Goal: Task Accomplishment & Management: Complete application form

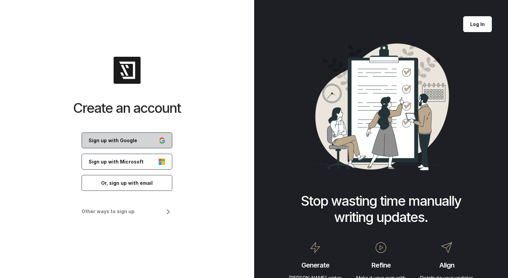
click at [142, 138] on link "Sign up with Google" at bounding box center [127, 140] width 91 height 16
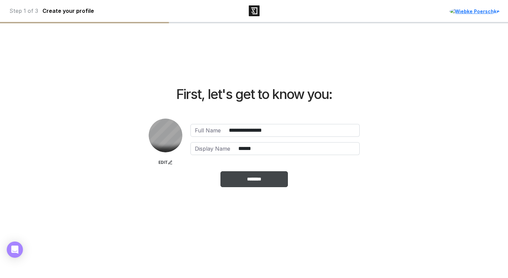
click at [263, 182] on input "********" at bounding box center [254, 179] width 67 height 16
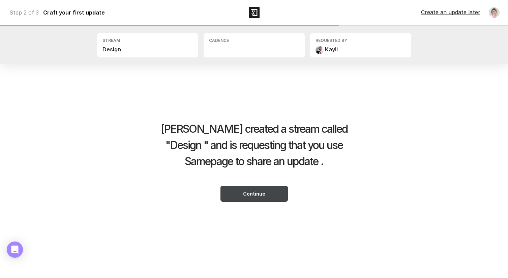
click at [235, 192] on button "Continue" at bounding box center [254, 194] width 67 height 16
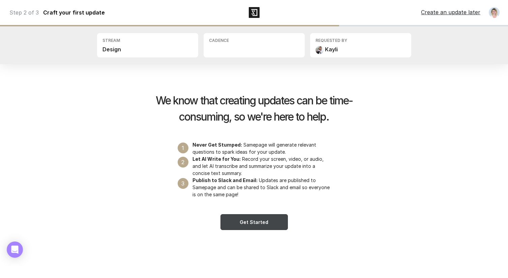
click at [262, 221] on button "Get Started" at bounding box center [254, 222] width 67 height 16
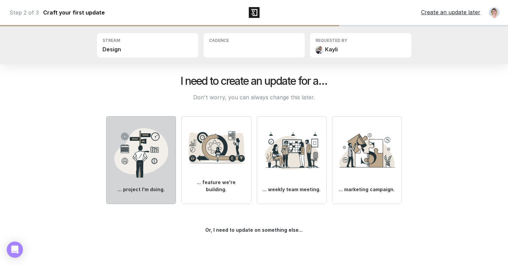
click at [107, 203] on link "Project Focus" at bounding box center [107, 203] width 0 height 0
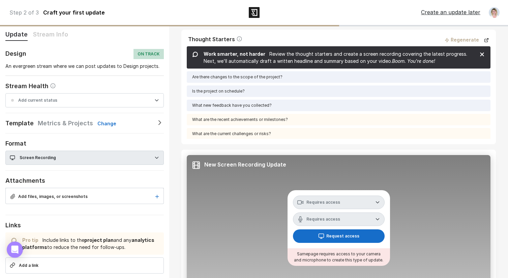
click at [433, 10] on link "Create an update later" at bounding box center [450, 12] width 59 height 7
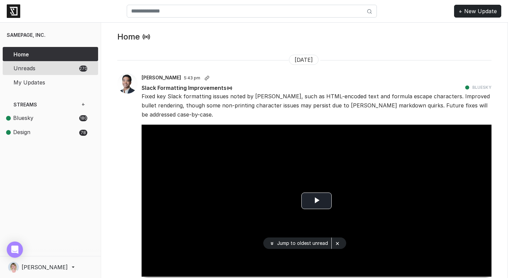
click at [54, 67] on span "Unreads" at bounding box center [45, 68] width 64 height 8
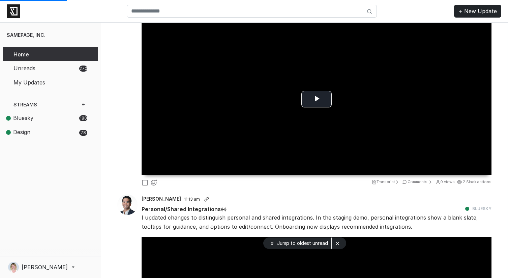
scroll to position [117, 0]
